Goal: Transaction & Acquisition: Purchase product/service

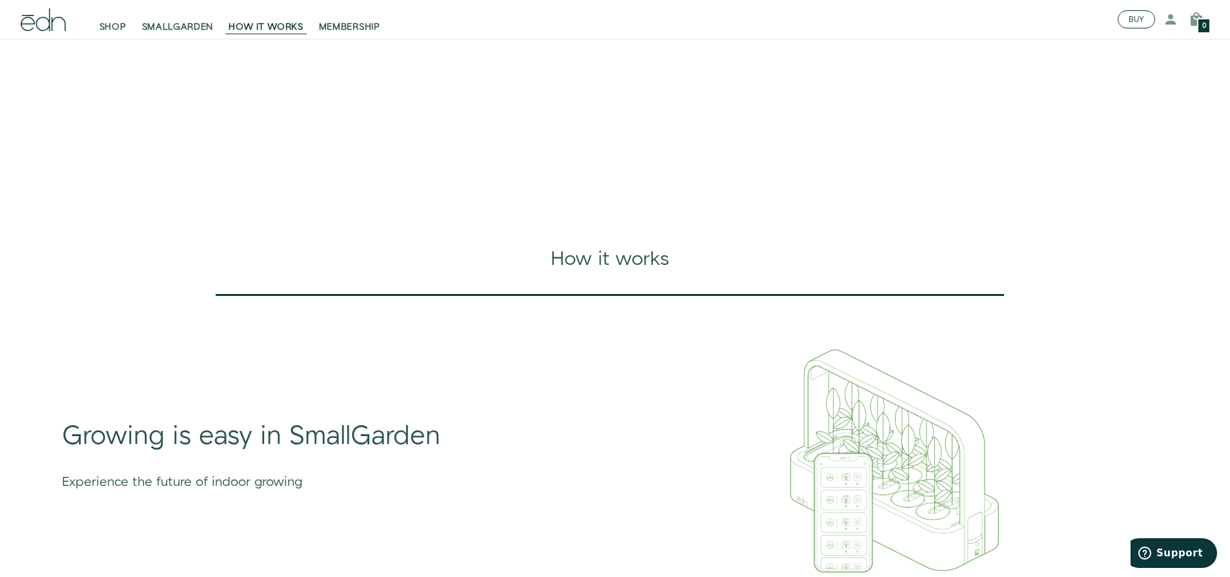
click at [1131, 22] on button "BUY" at bounding box center [1136, 19] width 37 height 18
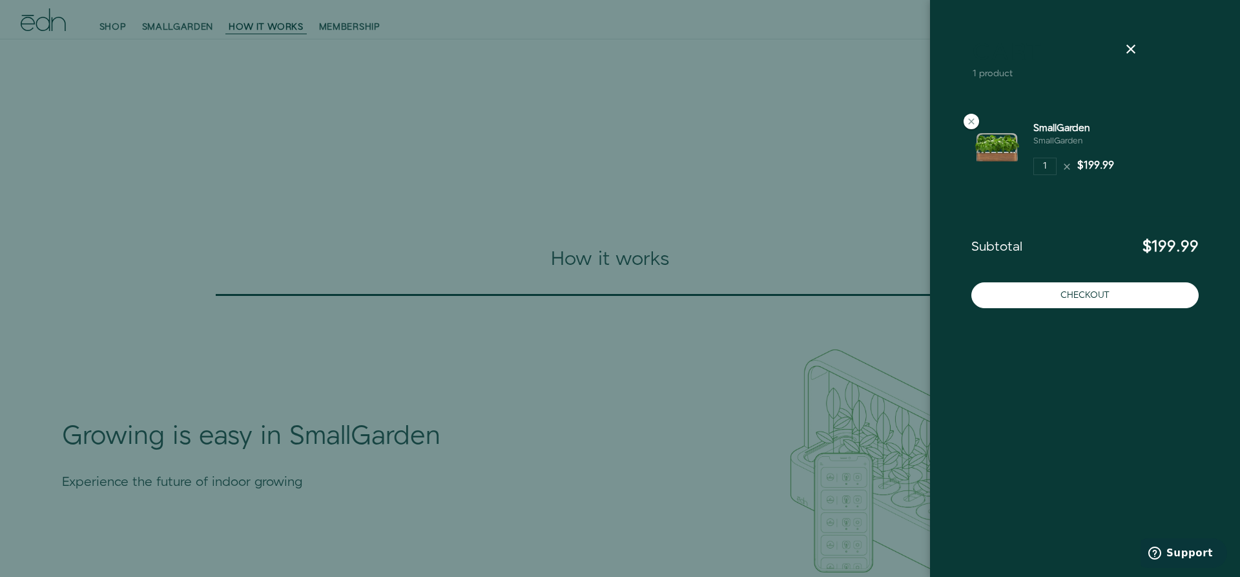
click at [638, 194] on div at bounding box center [620, 288] width 1240 height 577
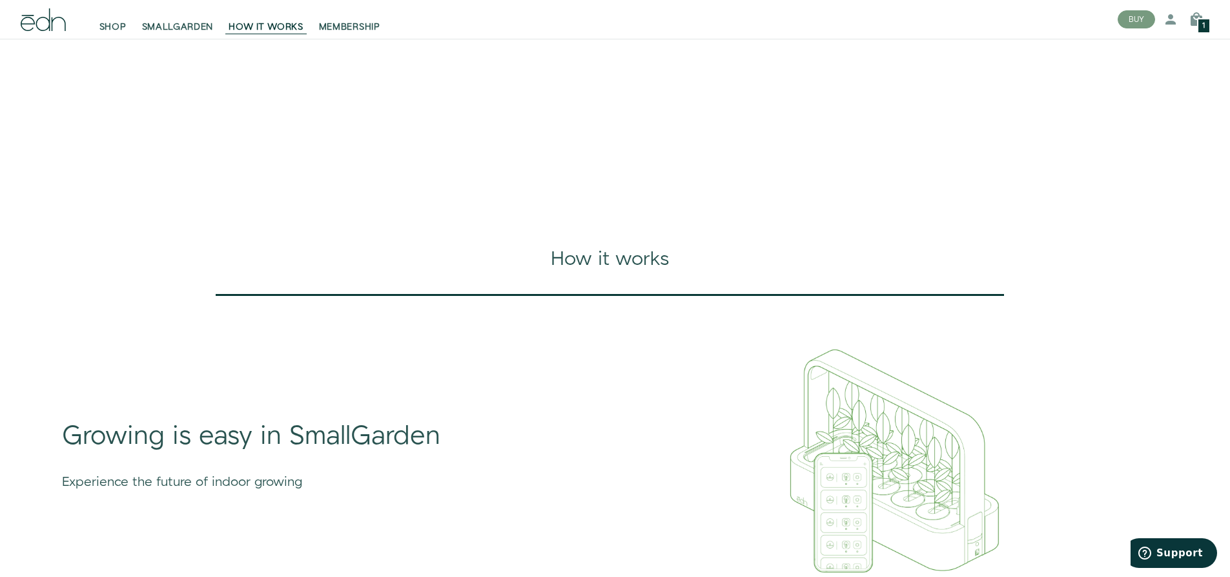
click at [349, 25] on div "Close dialog SIGN UP Submit" at bounding box center [615, 288] width 1230 height 577
click at [345, 26] on span "MEMBERSHIP" at bounding box center [349, 27] width 61 height 13
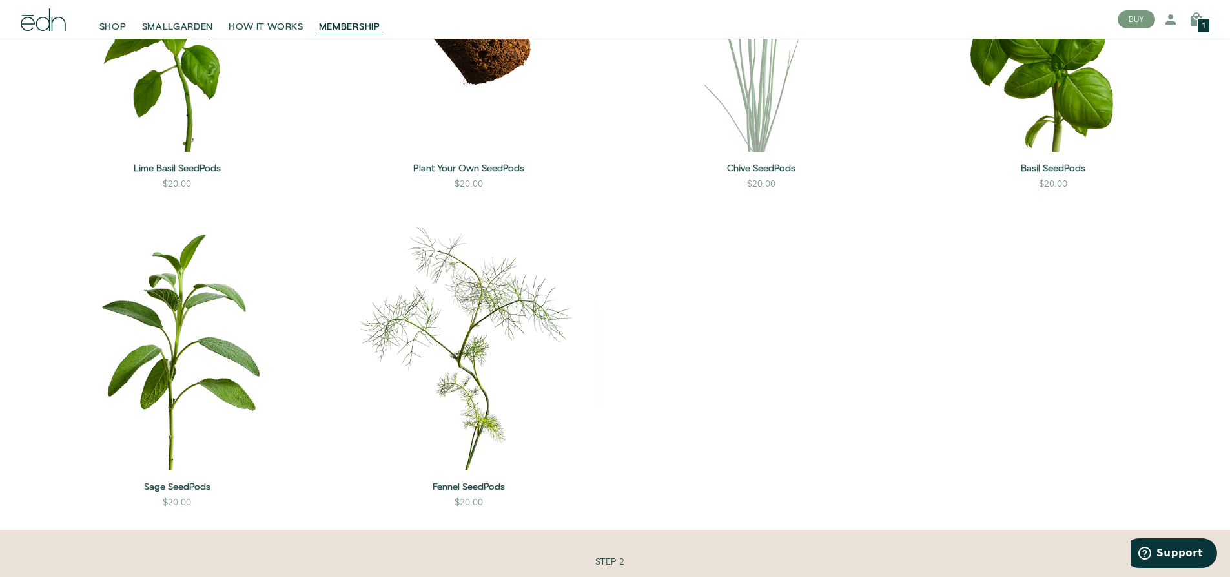
scroll to position [2648, 0]
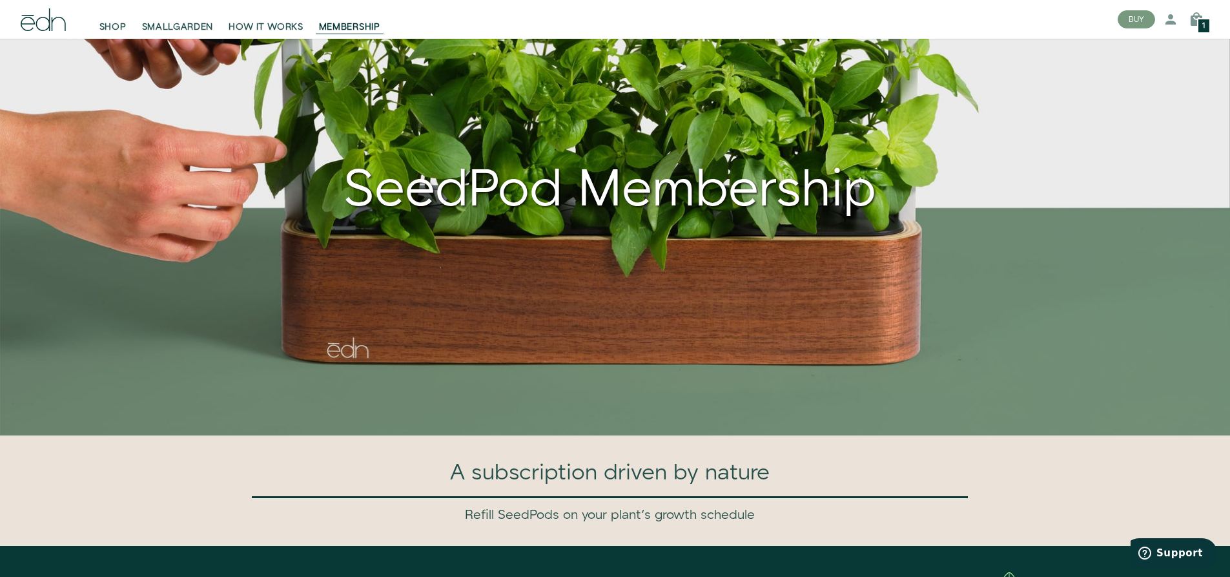
scroll to position [0, 0]
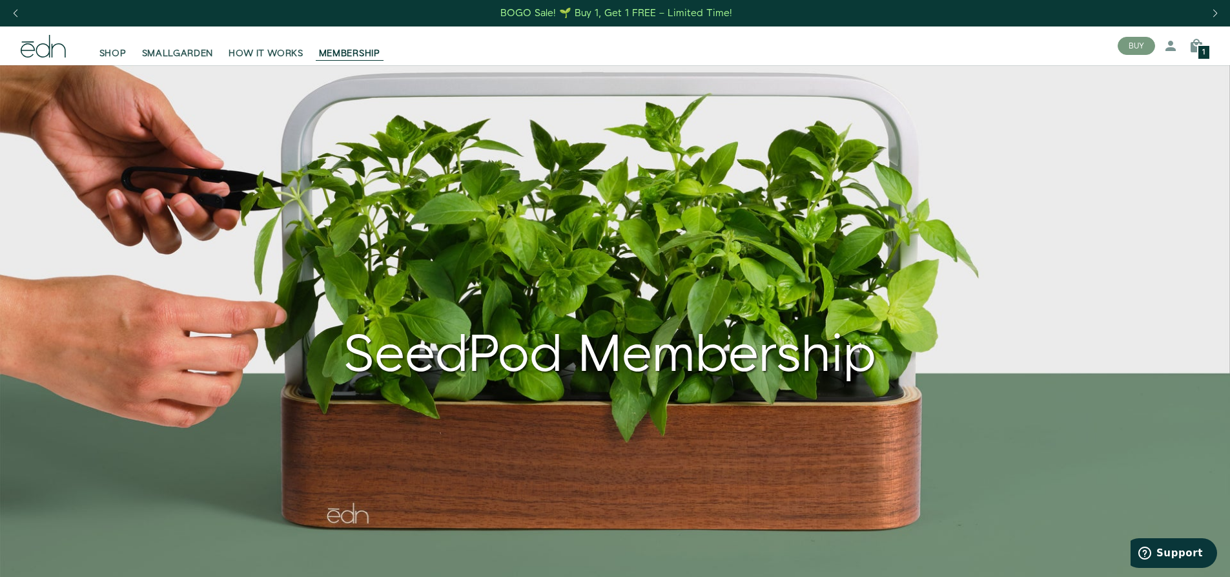
click at [1198, 48] on div "1" at bounding box center [1204, 52] width 14 height 15
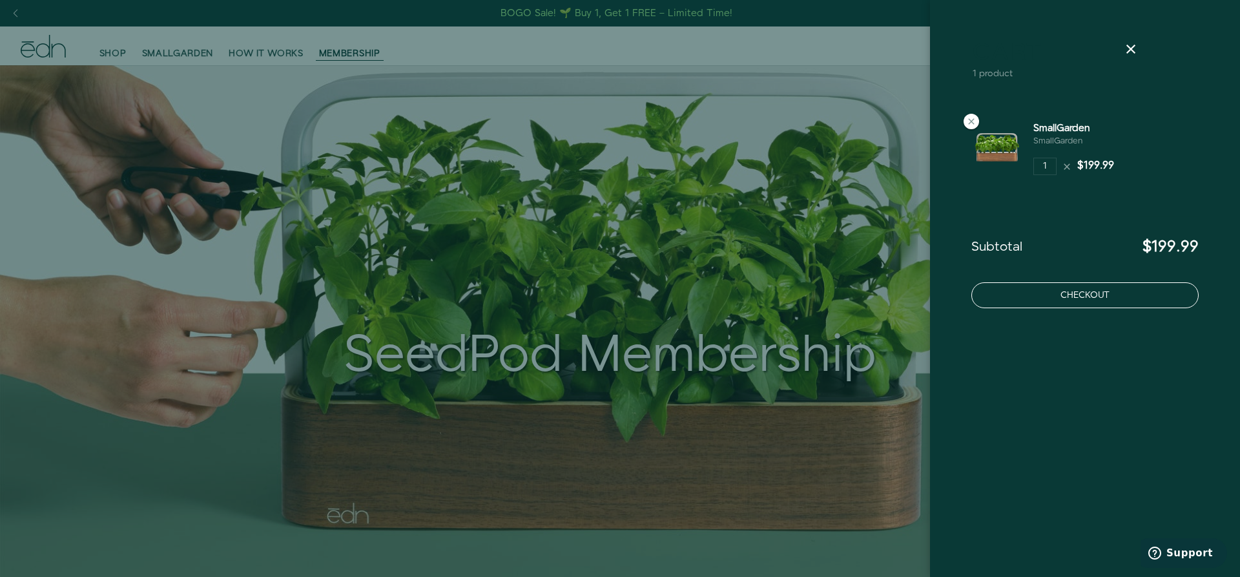
click at [1067, 288] on button "Checkout" at bounding box center [1084, 295] width 227 height 26
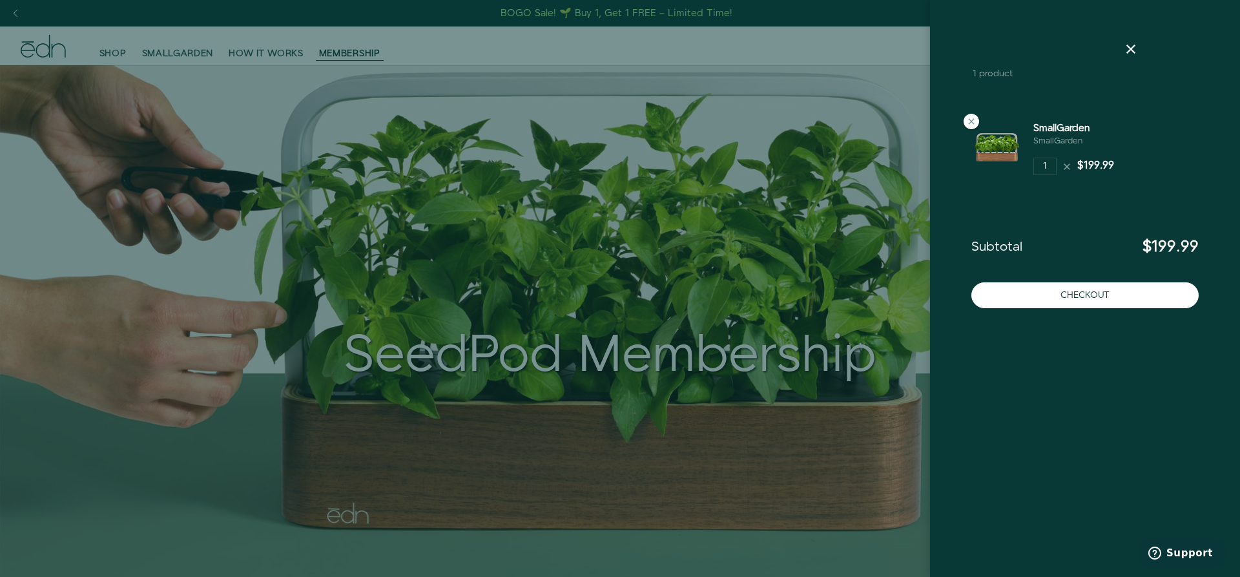
click at [274, 54] on div at bounding box center [620, 288] width 1240 height 577
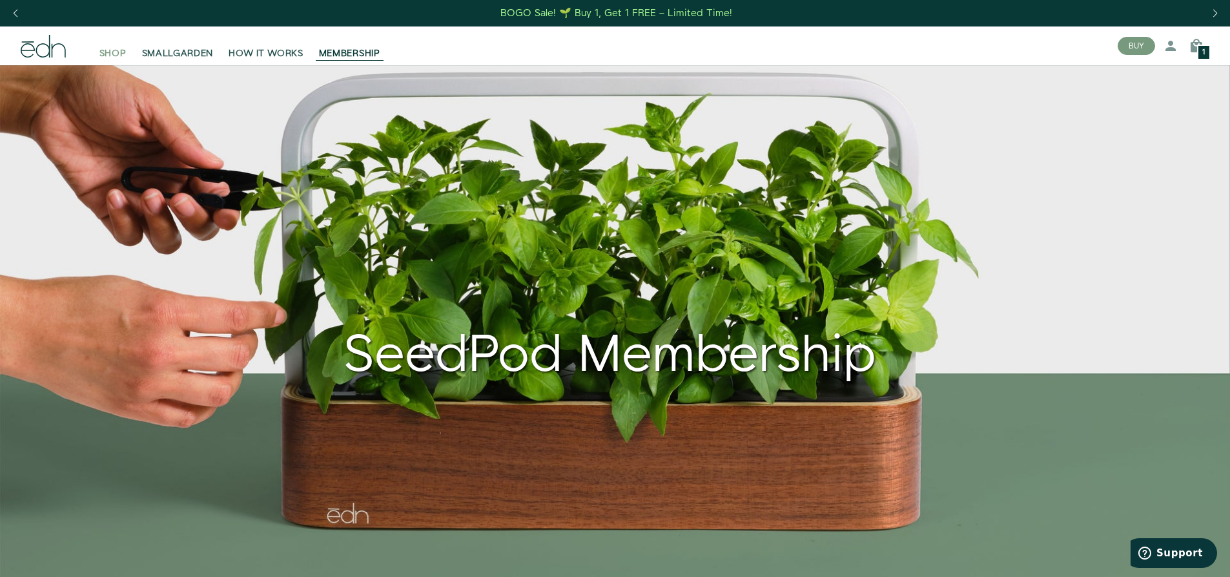
click at [118, 55] on span "SHOP" at bounding box center [112, 53] width 27 height 13
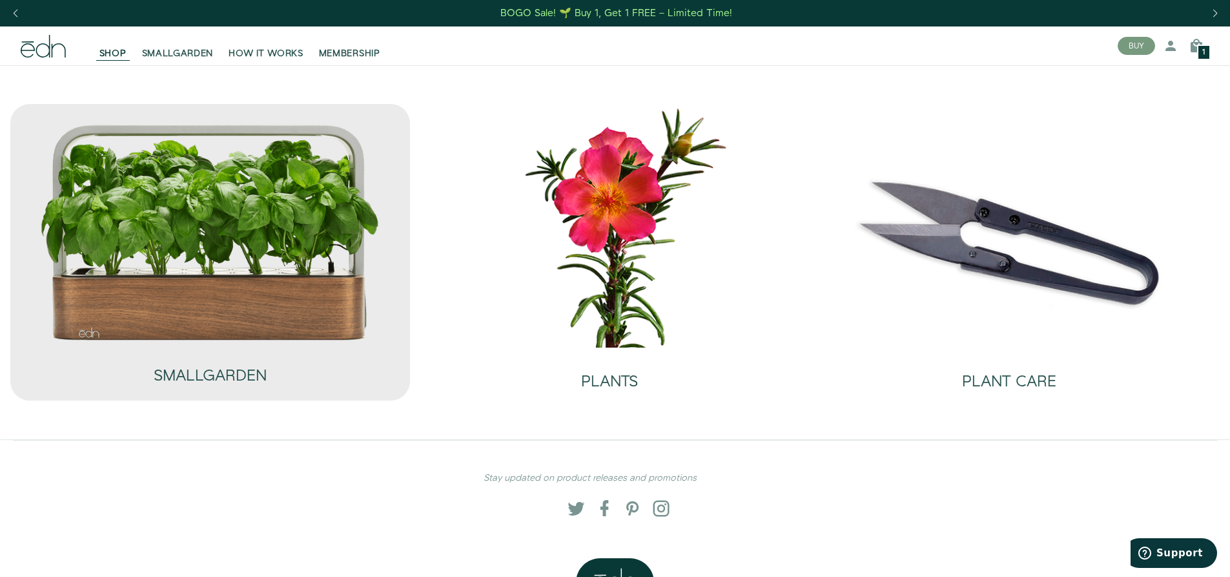
click at [246, 223] on img at bounding box center [209, 232] width 341 height 219
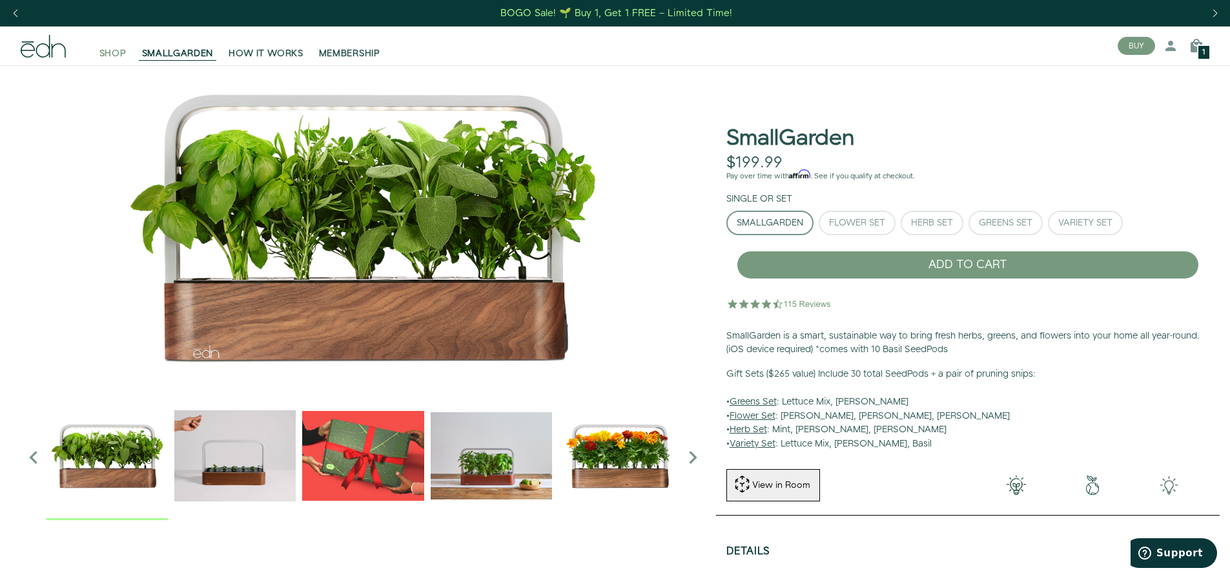
click at [105, 52] on span "SHOP" at bounding box center [112, 53] width 27 height 13
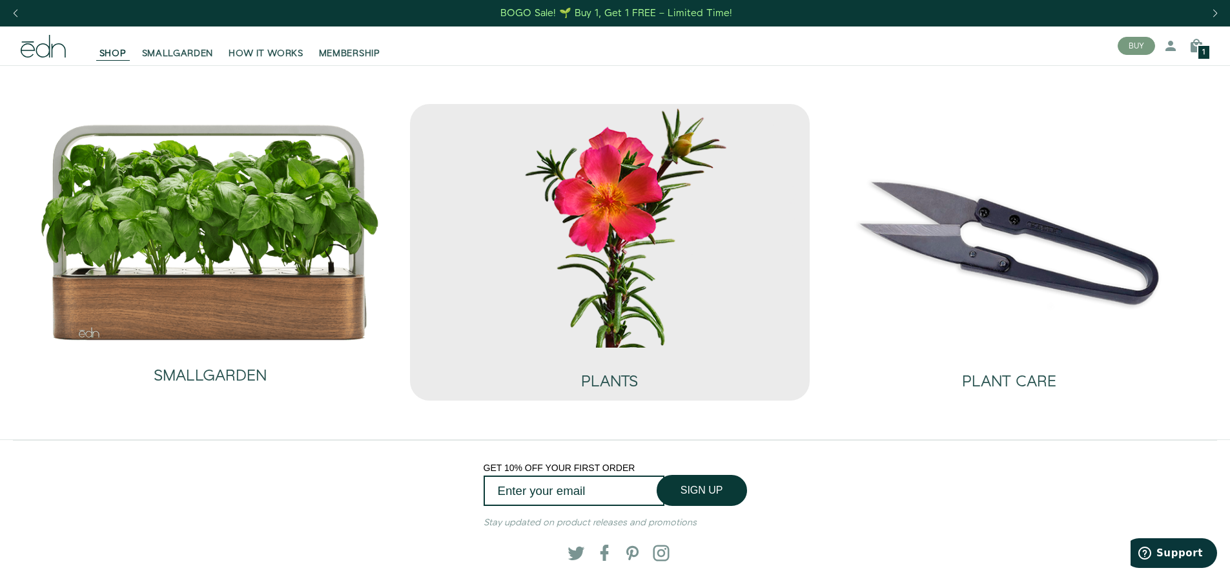
click at [616, 198] on img at bounding box center [609, 225] width 379 height 243
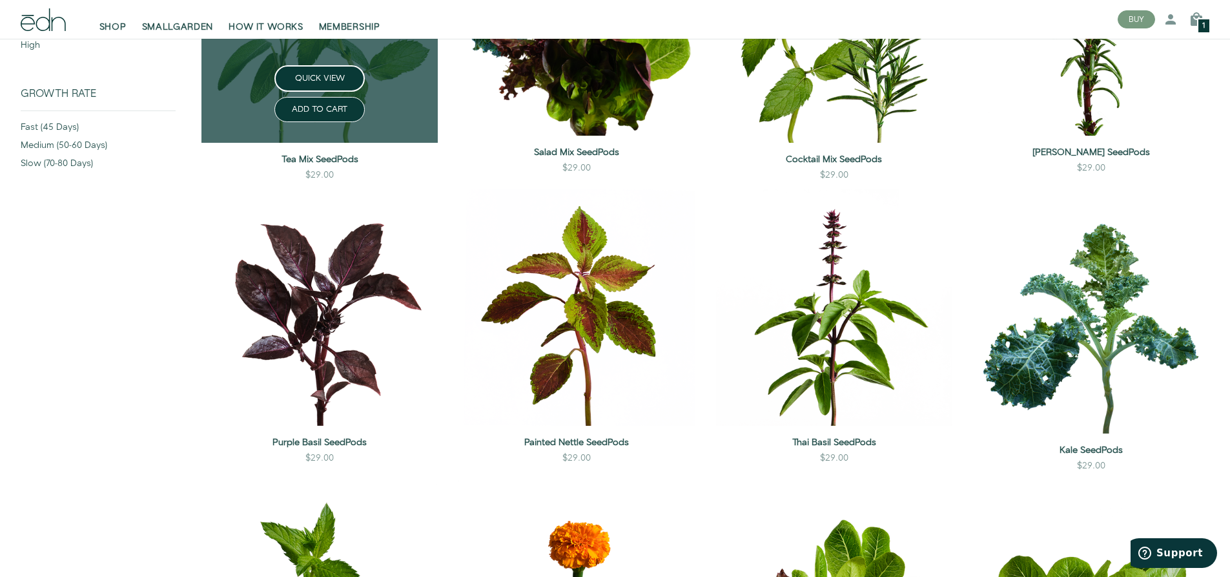
scroll to position [65, 0]
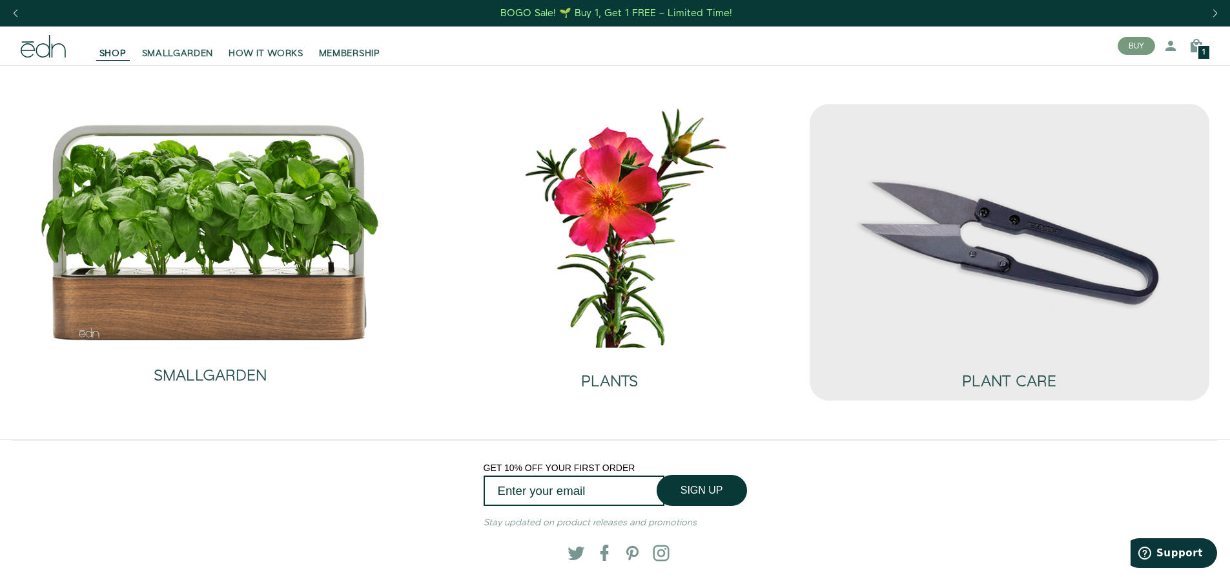
click at [1010, 254] on img at bounding box center [1009, 225] width 379 height 243
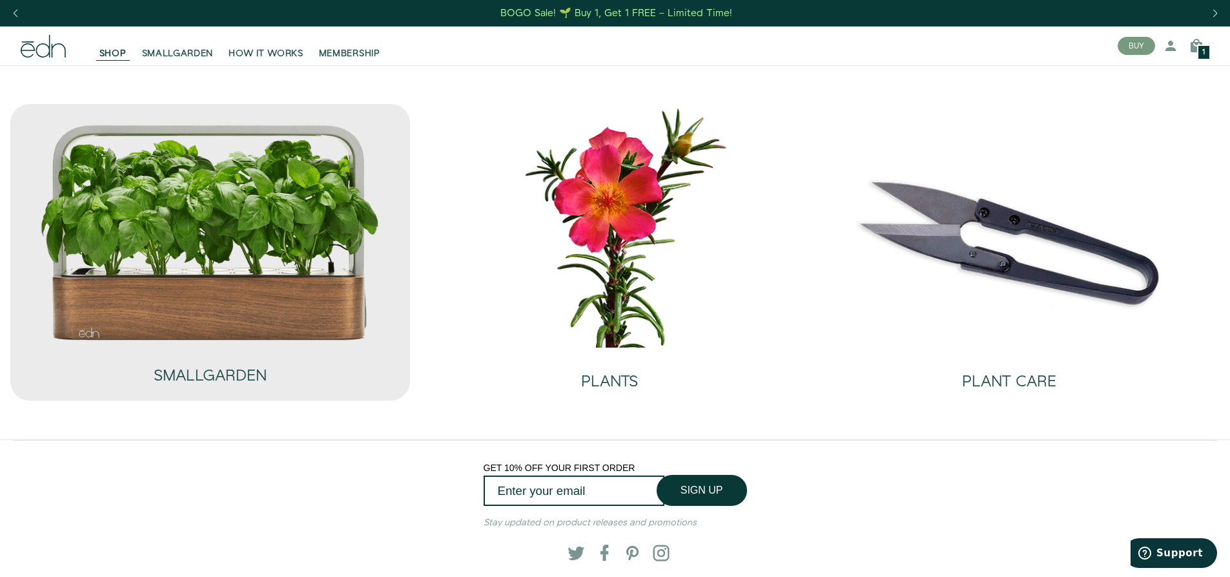
click at [305, 223] on img at bounding box center [209, 232] width 341 height 219
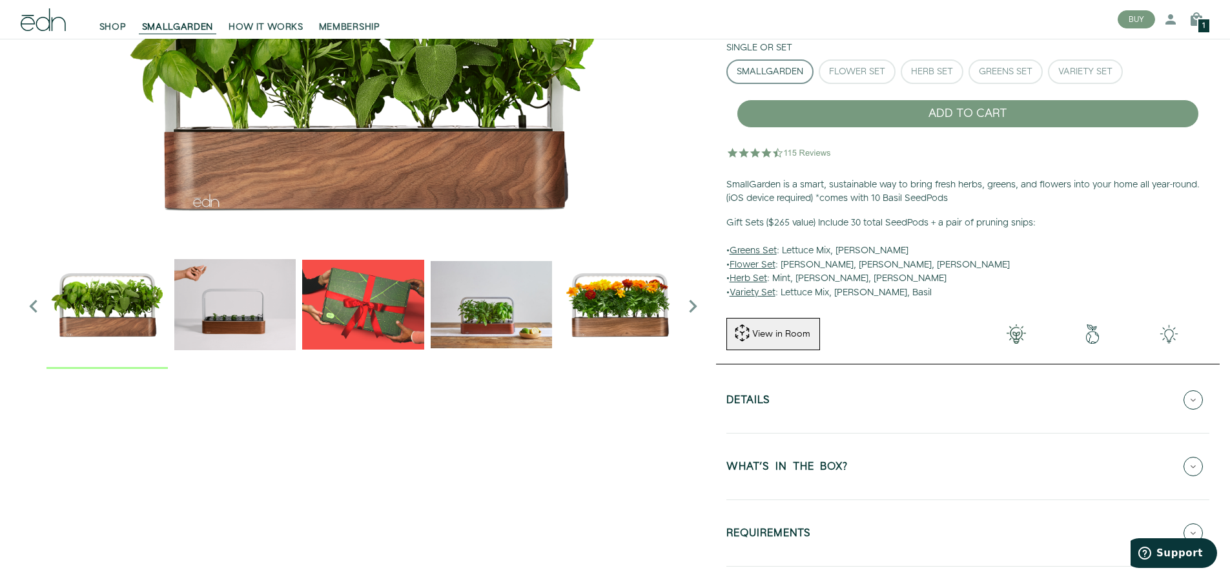
scroll to position [258, 0]
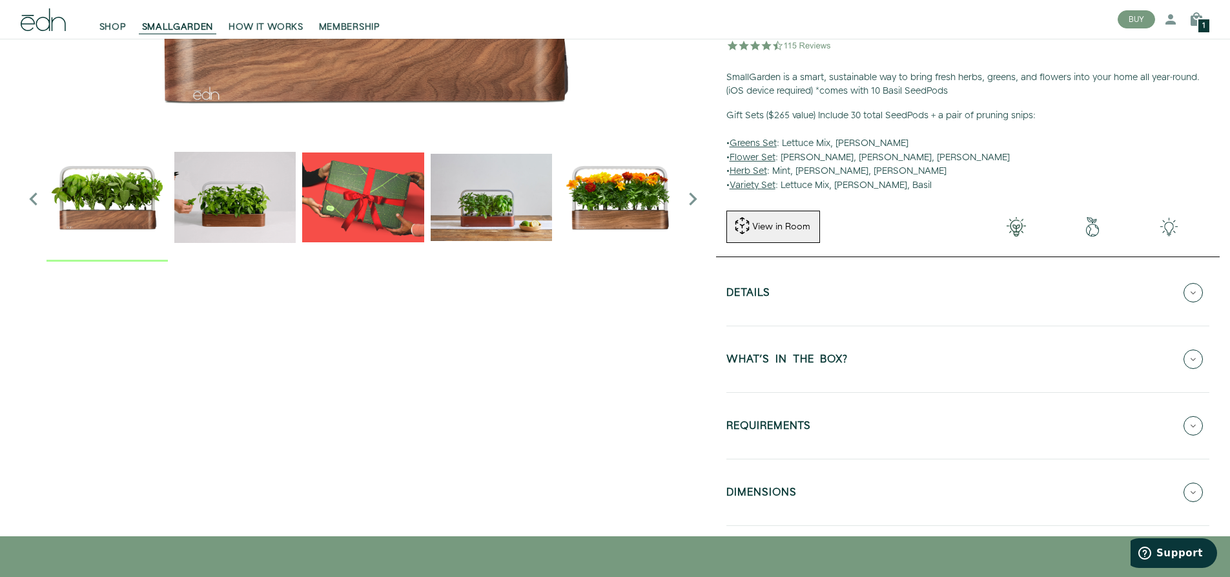
click at [1190, 357] on icon at bounding box center [1193, 358] width 19 height 19
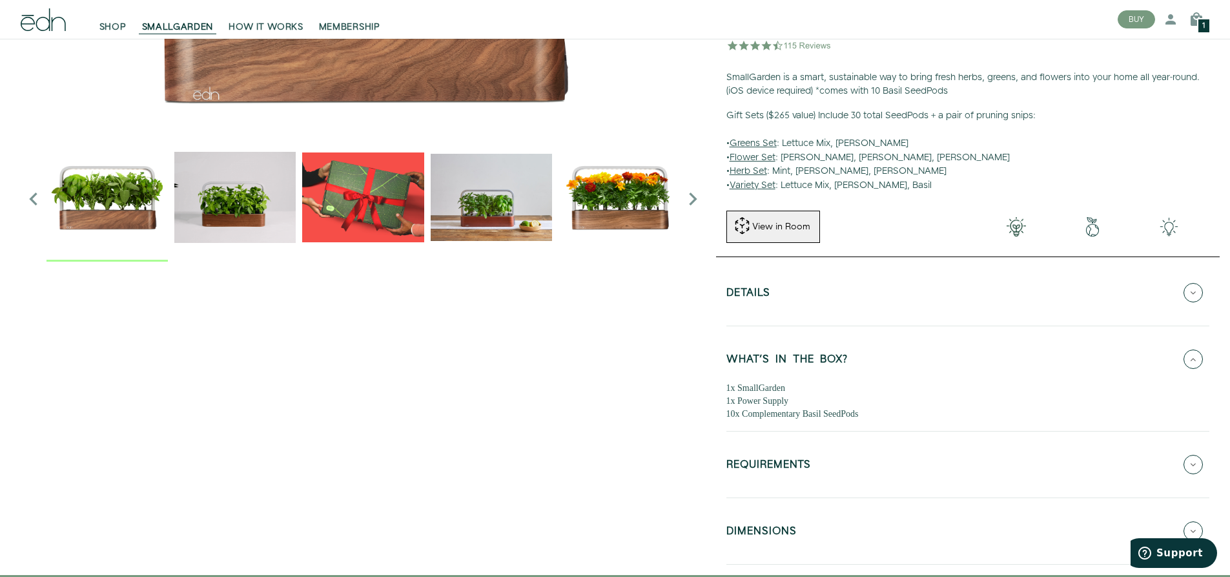
click at [1191, 294] on icon at bounding box center [1193, 292] width 19 height 19
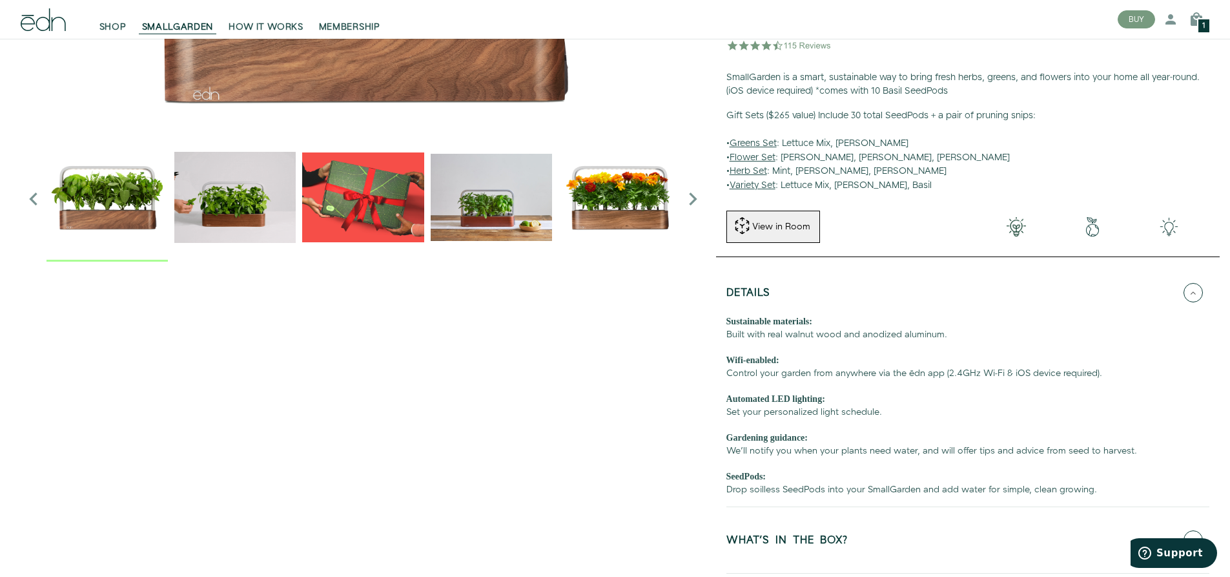
click at [1191, 294] on icon at bounding box center [1193, 292] width 19 height 19
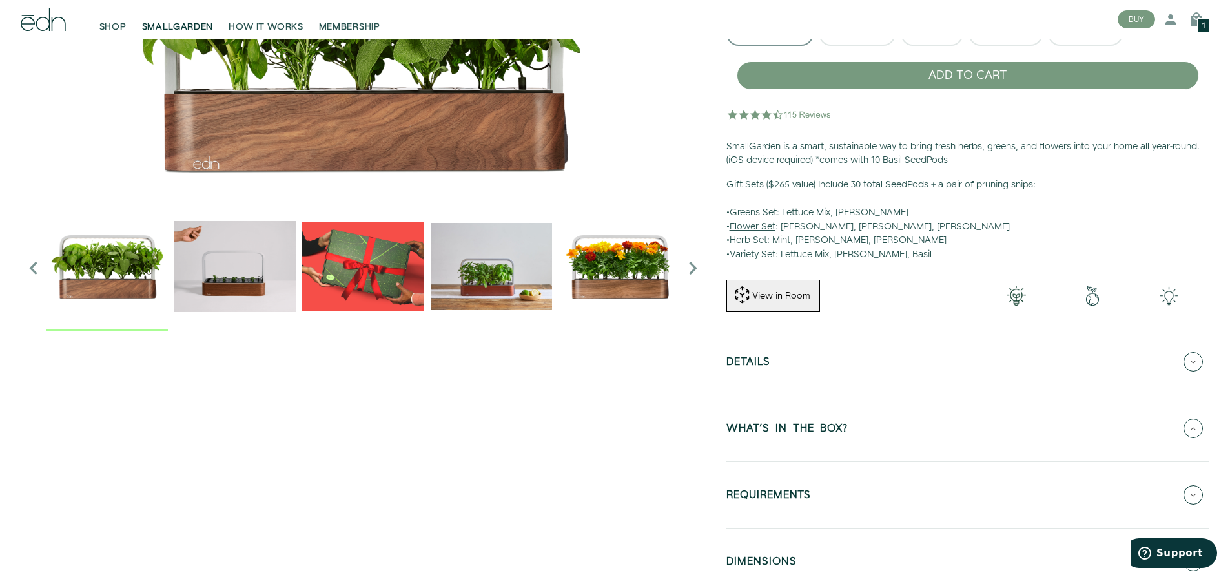
scroll to position [0, 0]
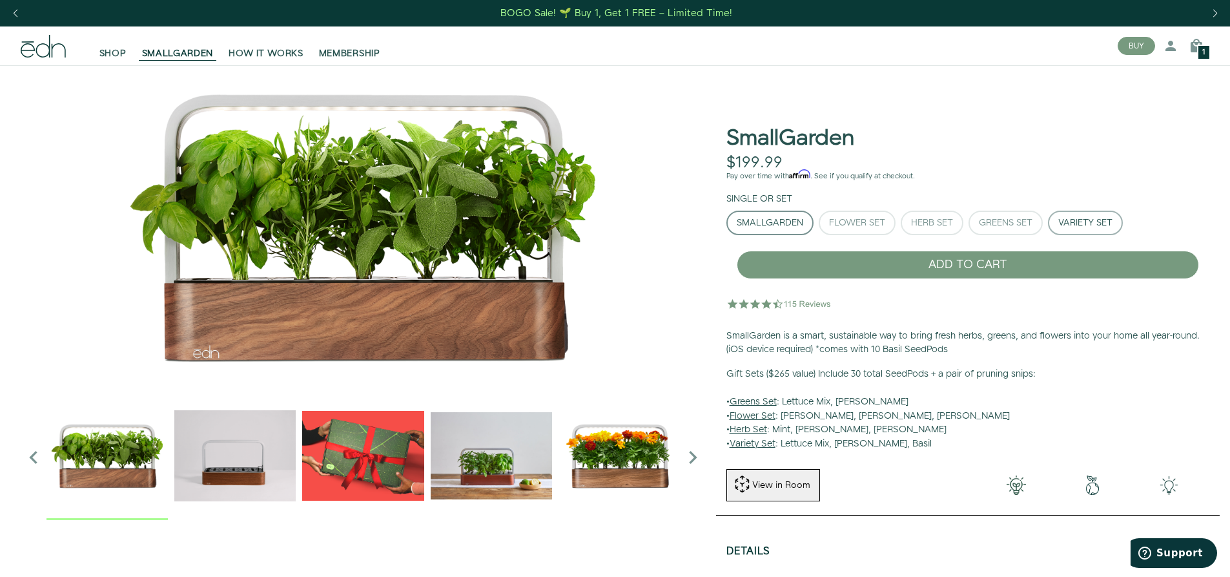
click at [1094, 225] on div "Variety Set" at bounding box center [1085, 222] width 54 height 9
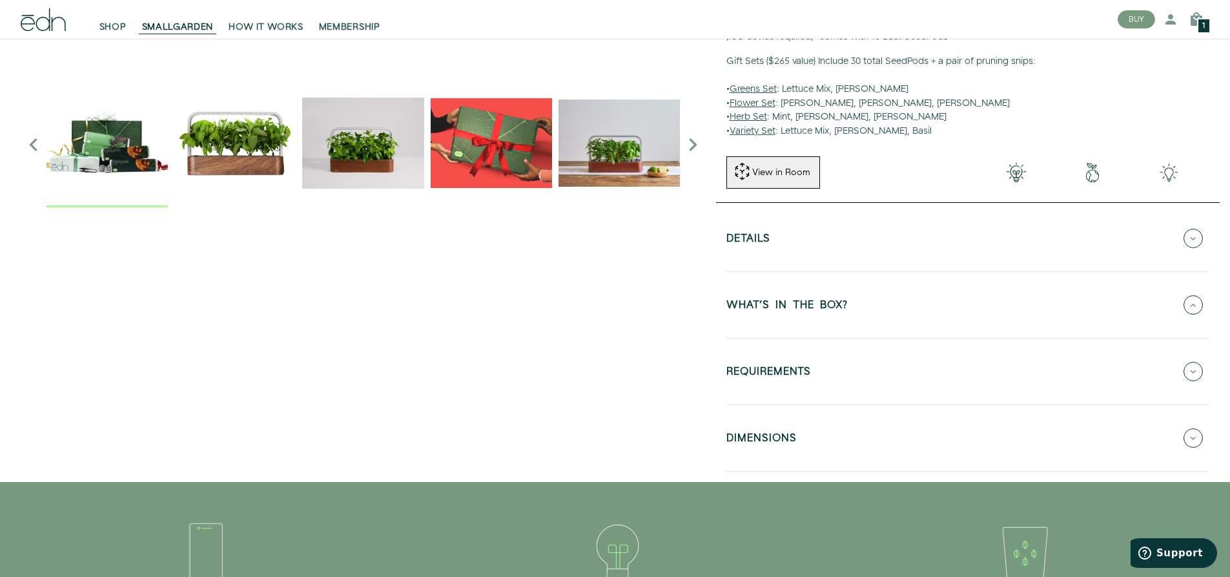
scroll to position [323, 0]
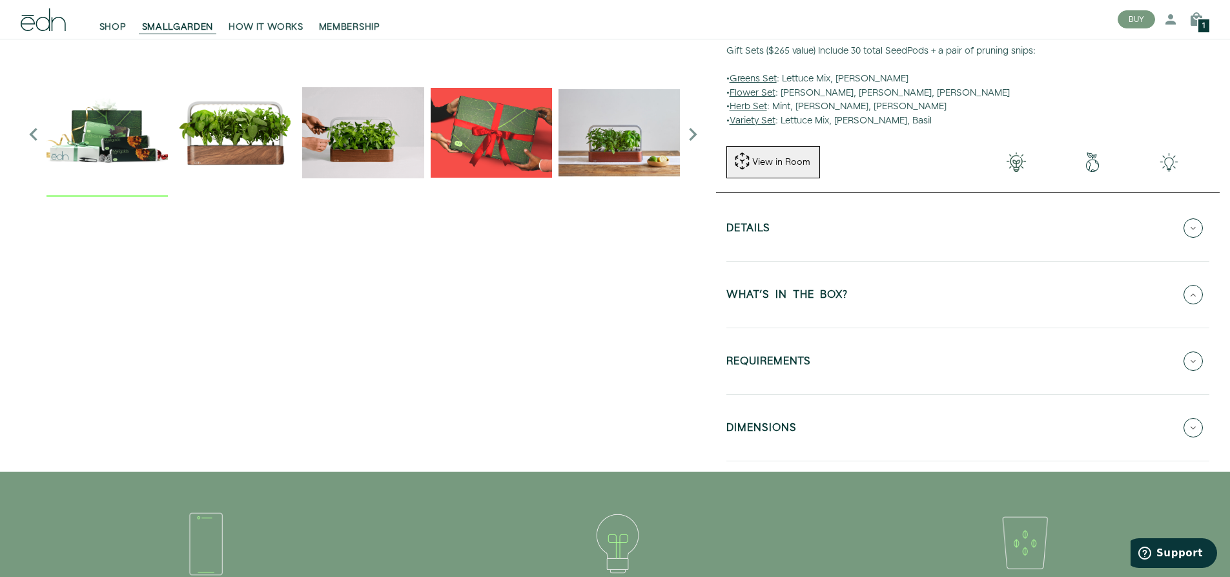
click at [1190, 297] on icon at bounding box center [1193, 294] width 19 height 19
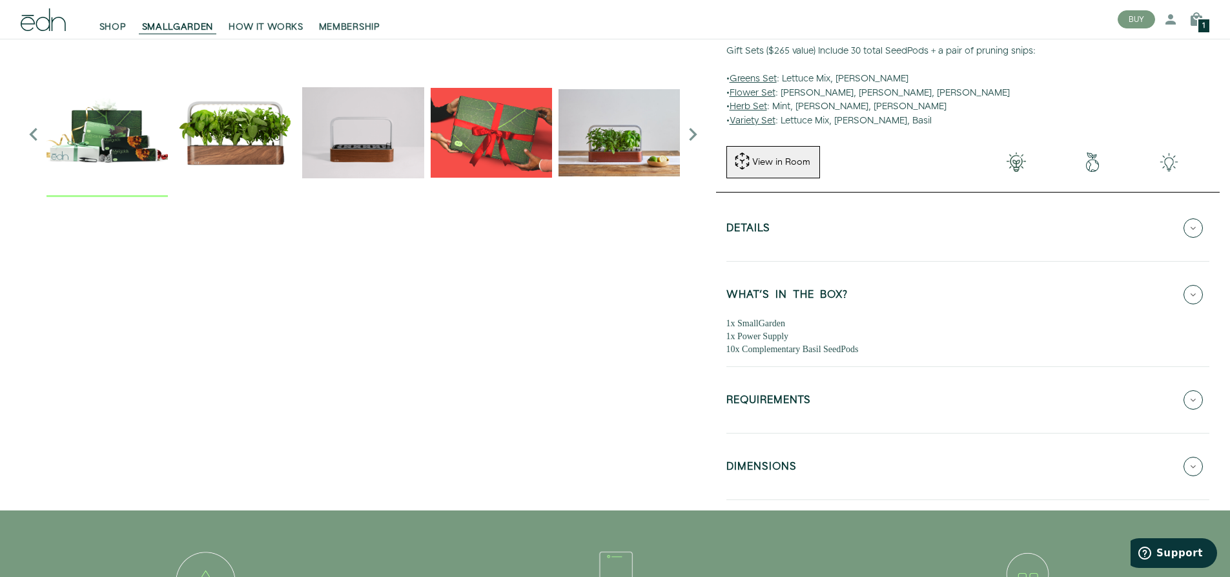
click at [1189, 297] on icon at bounding box center [1193, 294] width 19 height 19
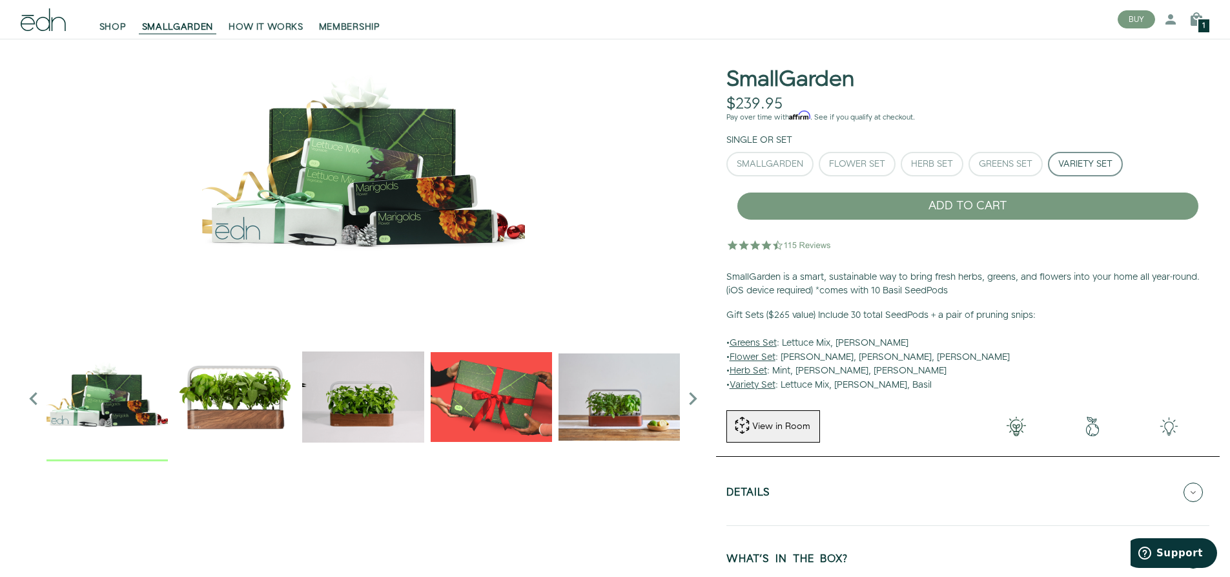
scroll to position [0, 0]
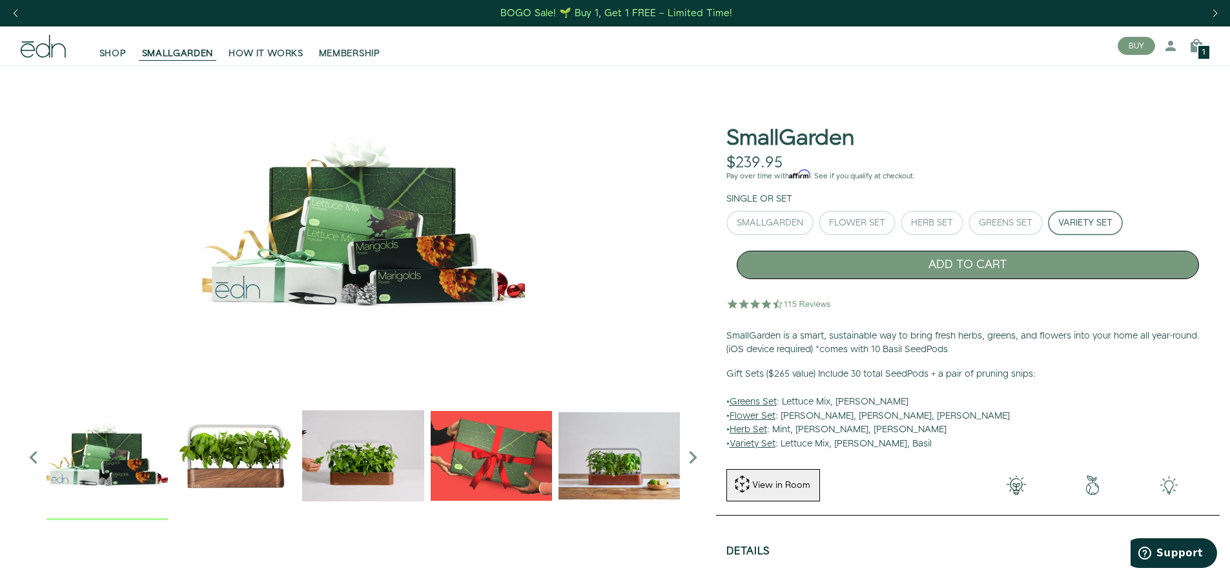
click at [931, 260] on button "ADD TO CART" at bounding box center [968, 265] width 462 height 28
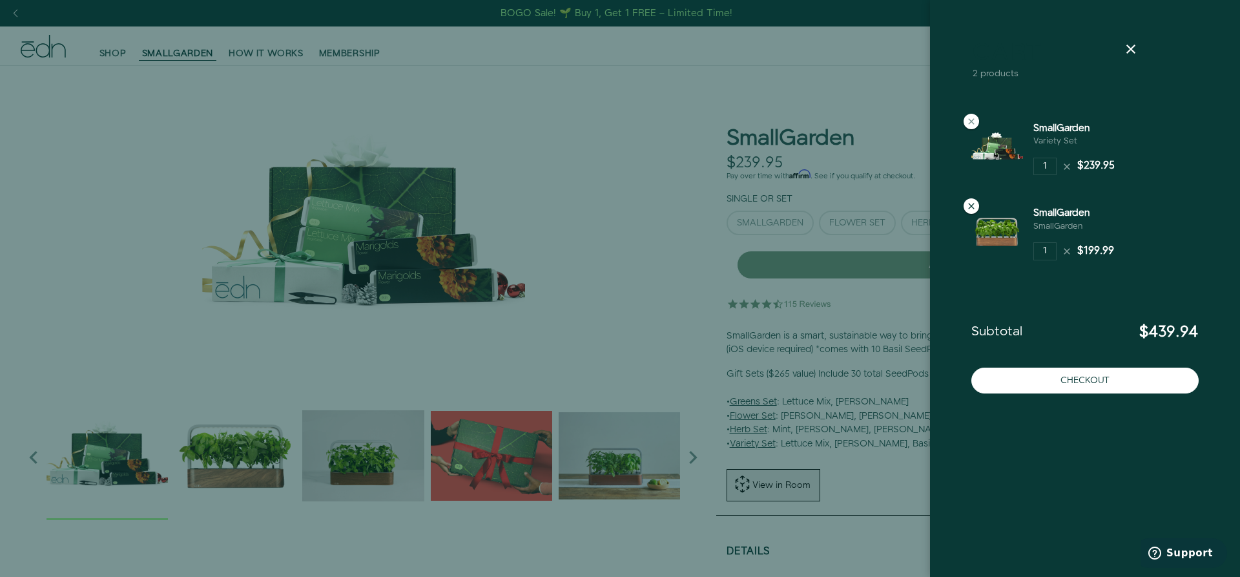
click at [968, 207] on icon at bounding box center [971, 206] width 10 height 10
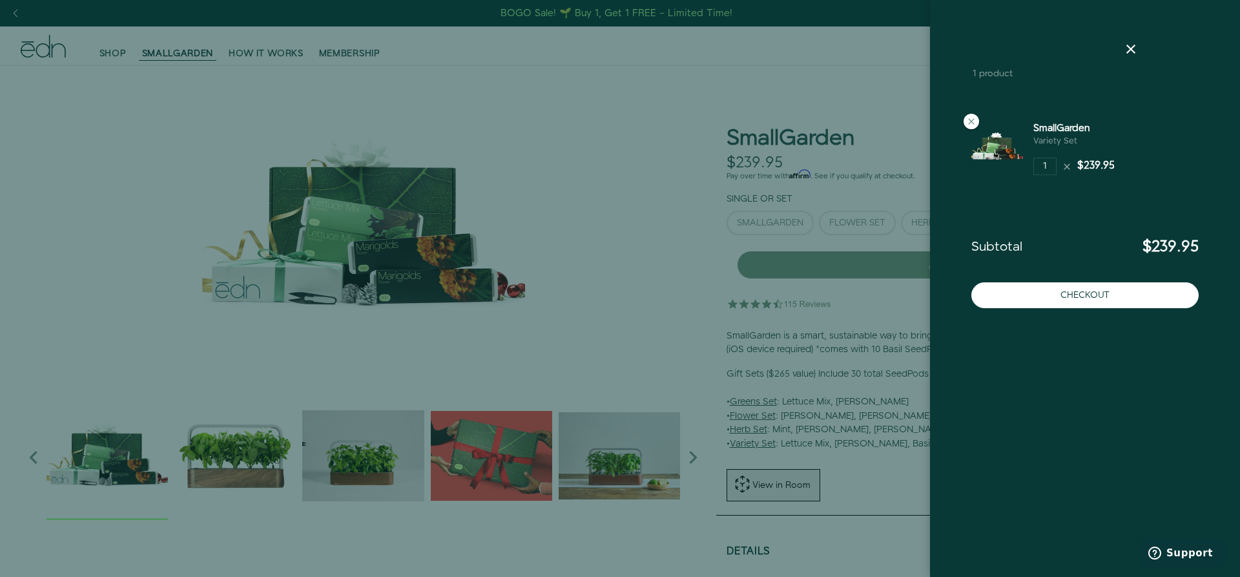
click at [583, 201] on div at bounding box center [620, 288] width 1240 height 577
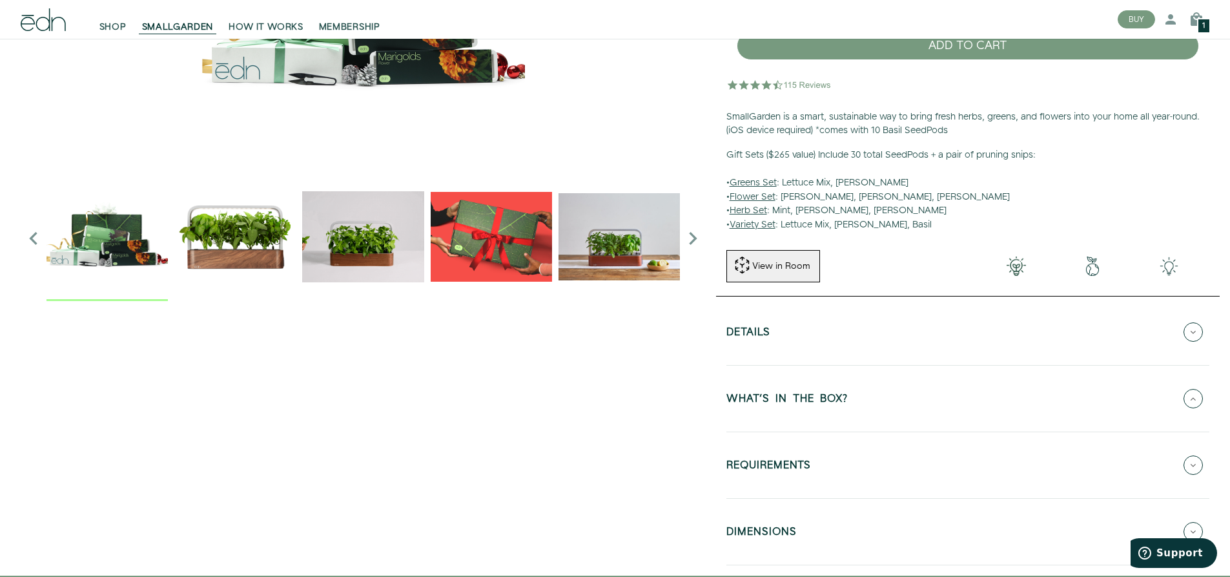
scroll to position [323, 0]
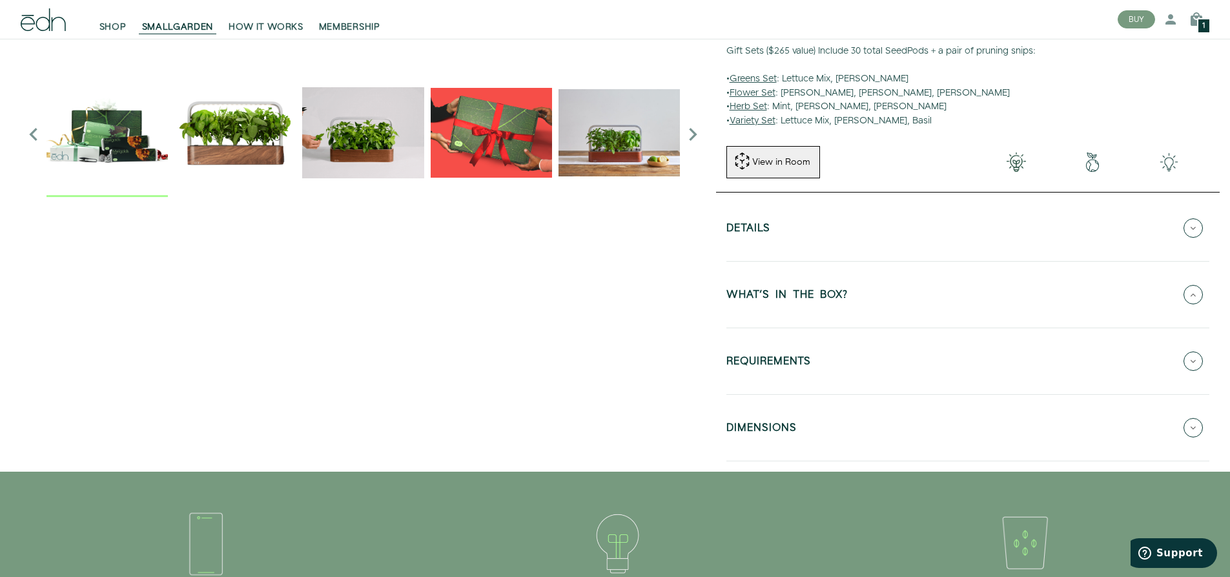
click at [1184, 288] on button "WHAT'S IN THE BOX?" at bounding box center [968, 294] width 483 height 45
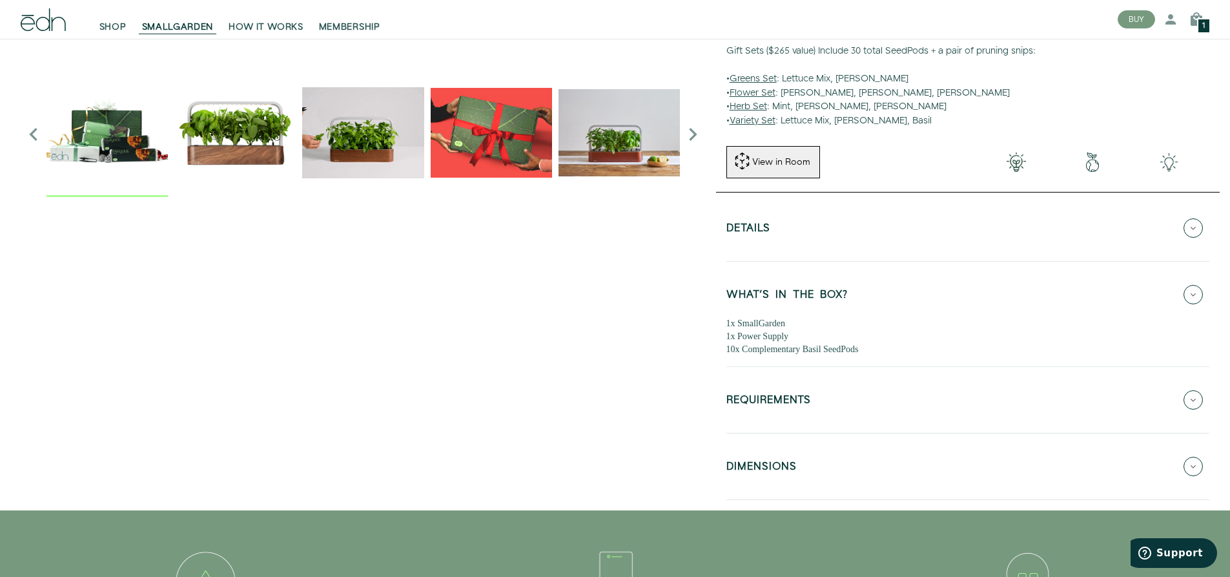
click at [1184, 288] on button "WHAT'S IN THE BOX?" at bounding box center [968, 294] width 483 height 45
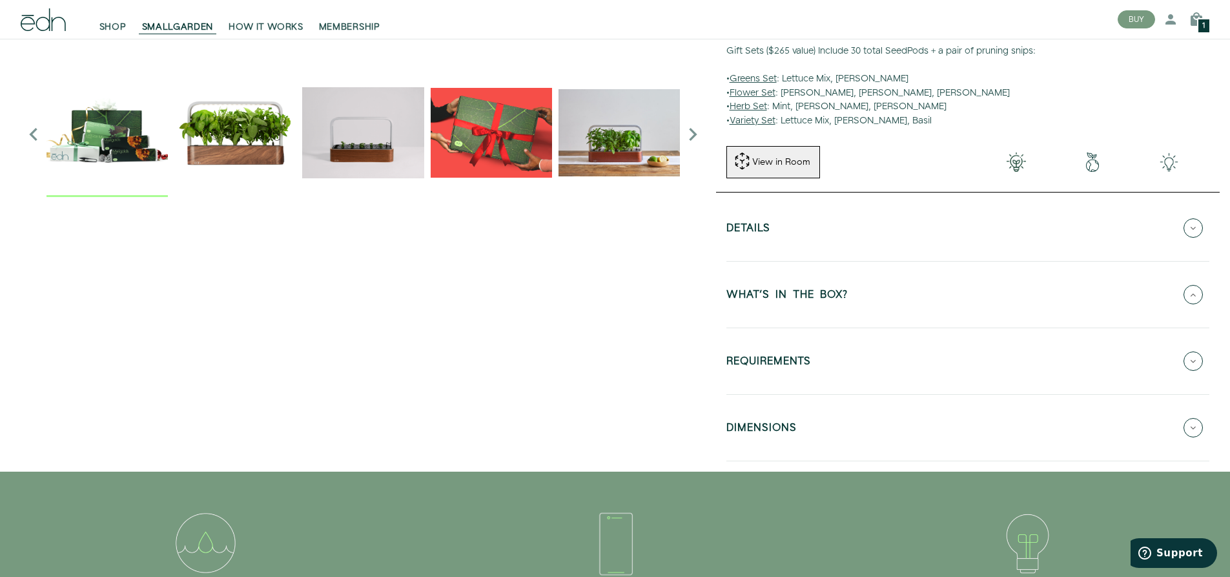
click at [242, 150] on img "1 / 6" at bounding box center [234, 132] width 121 height 121
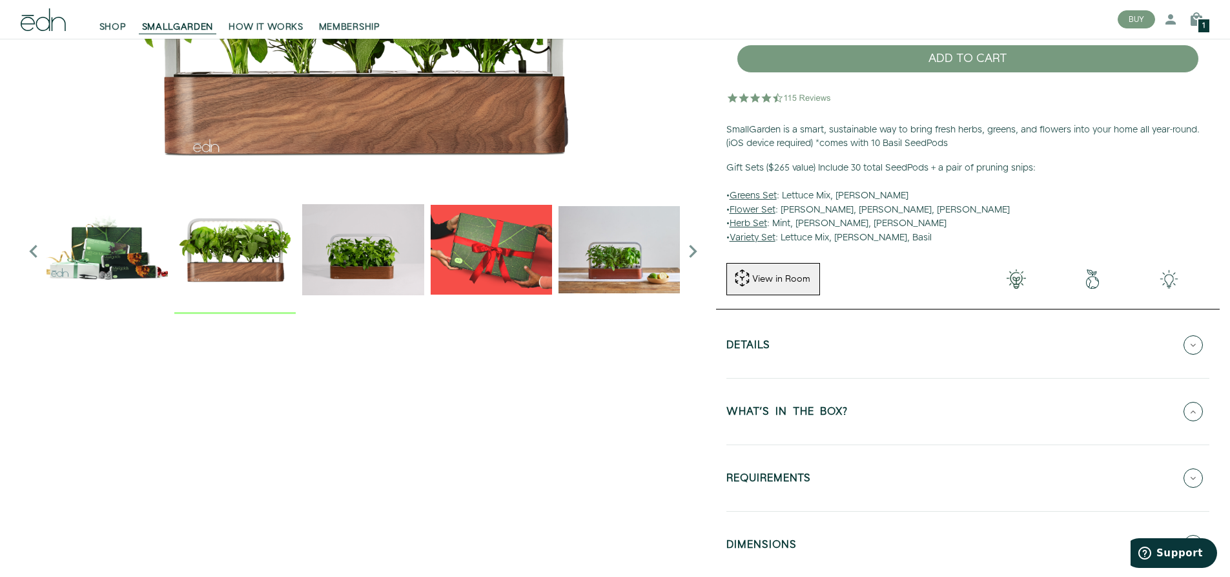
scroll to position [65, 0]
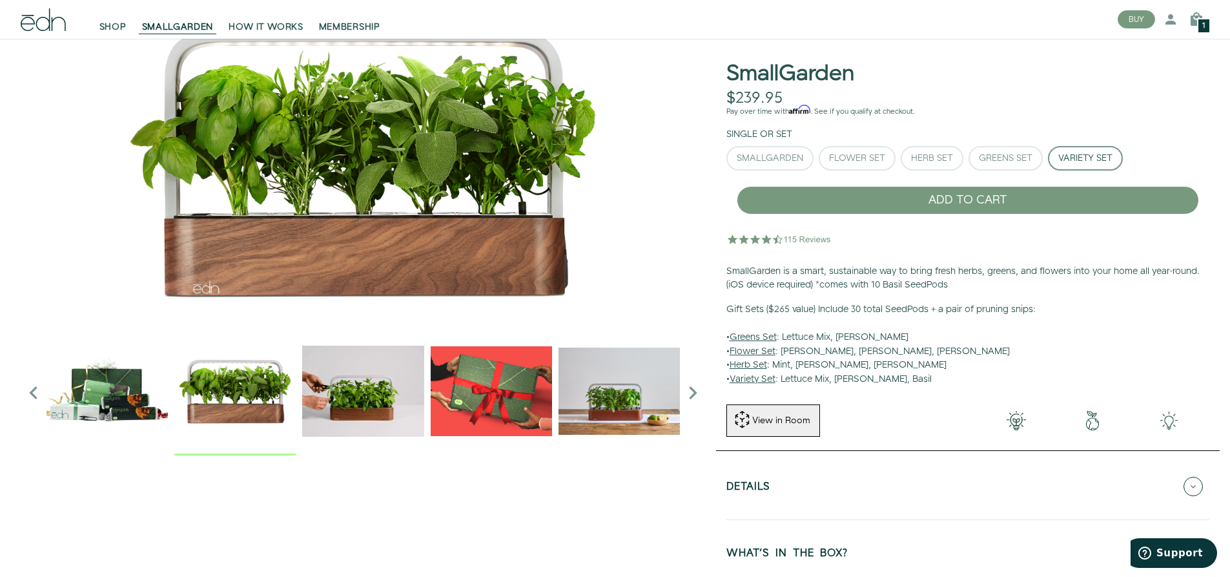
click at [358, 412] on img "2 / 6" at bounding box center [362, 390] width 121 height 121
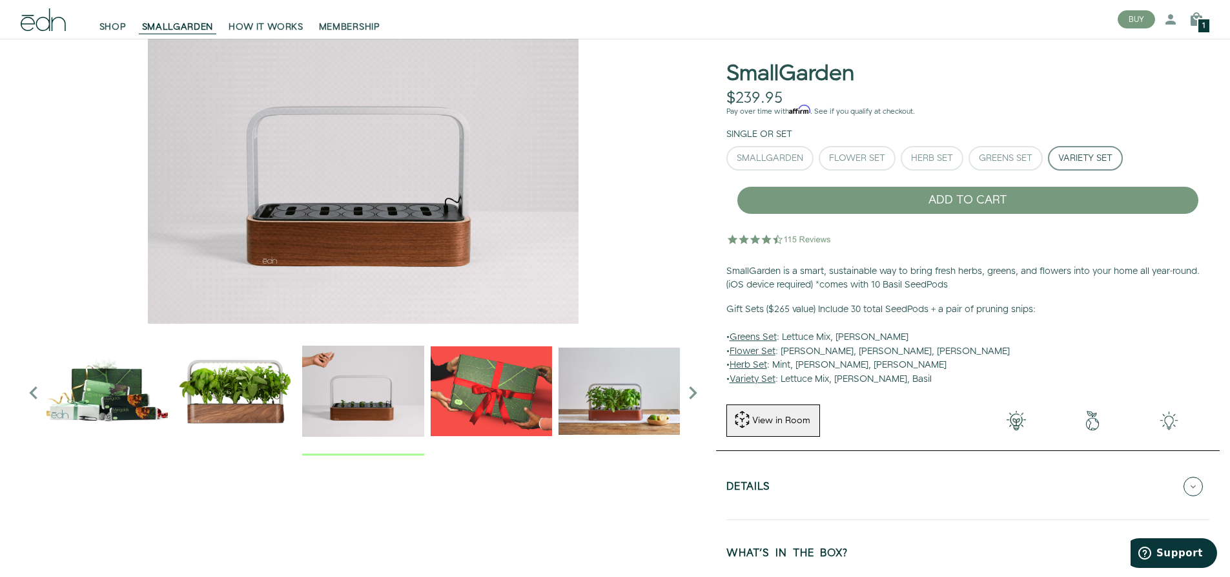
click at [462, 400] on img "3 / 6" at bounding box center [491, 390] width 121 height 121
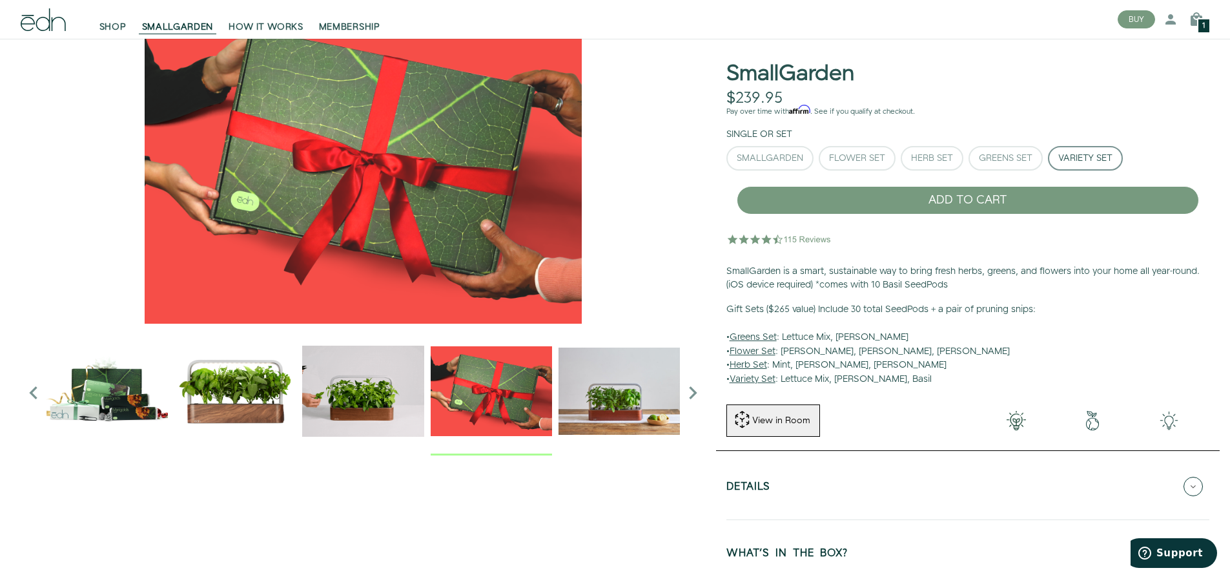
click at [619, 395] on img "4 / 6" at bounding box center [619, 390] width 121 height 121
